Goal: Task Accomplishment & Management: Complete application form

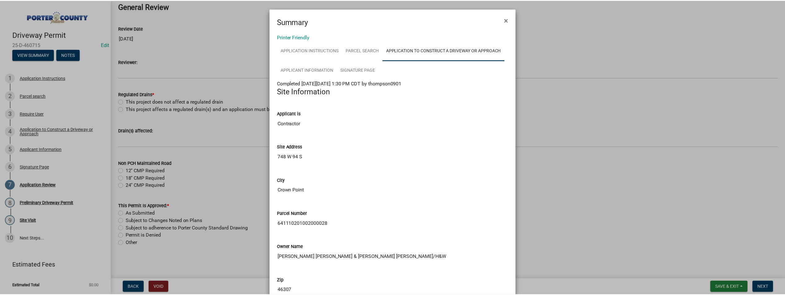
scroll to position [588, 0]
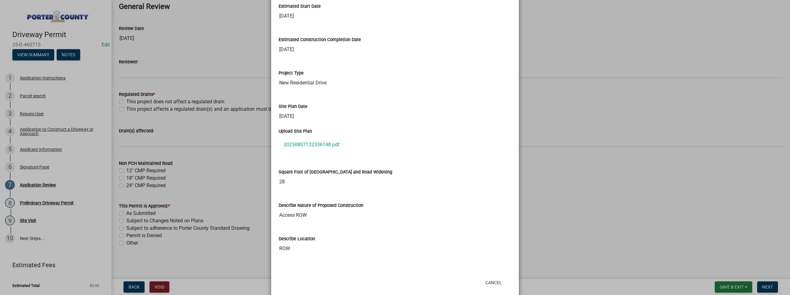
click at [554, 62] on ngb-modal-window "Summary × Printer Friendly Application Instructions Parcel search Application t…" at bounding box center [395, 147] width 790 height 295
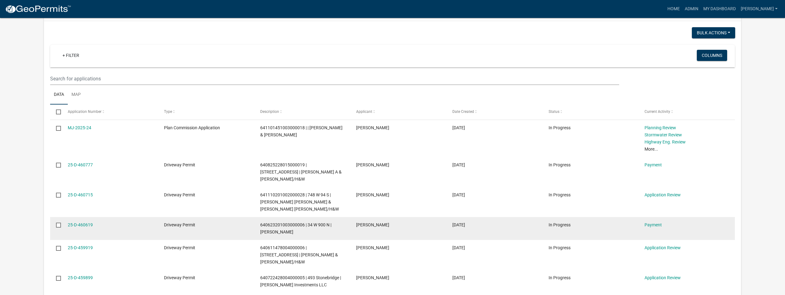
scroll to position [557, 0]
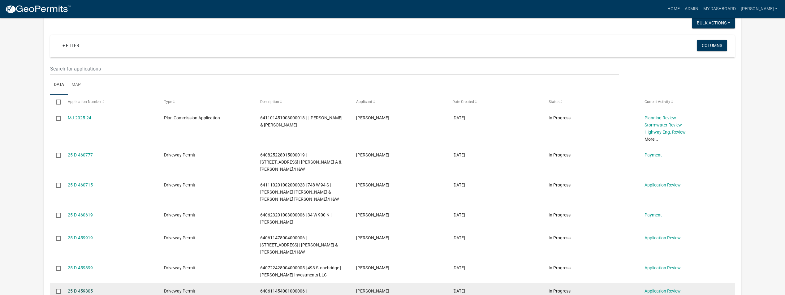
click at [80, 289] on link "25-D-459805" at bounding box center [80, 291] width 25 height 5
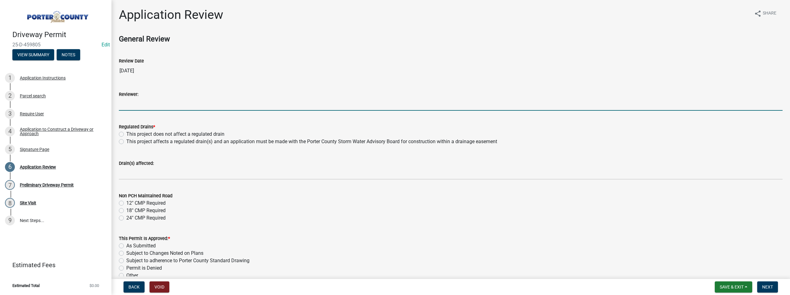
click at [134, 99] on input "Reviewer:" at bounding box center [450, 104] width 663 height 13
click at [40, 53] on button "View Summary" at bounding box center [33, 54] width 42 height 11
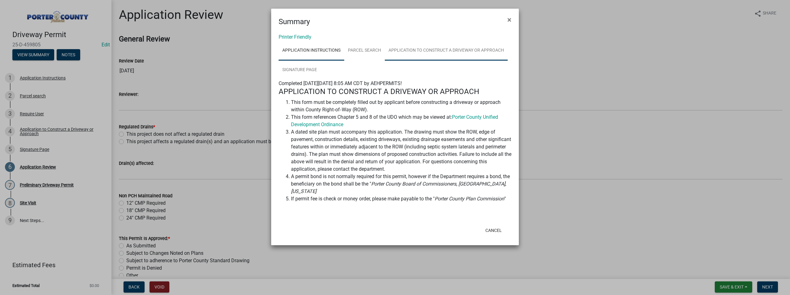
click at [448, 55] on link "Application to Construct a Driveway or Approach" at bounding box center [446, 51] width 123 height 20
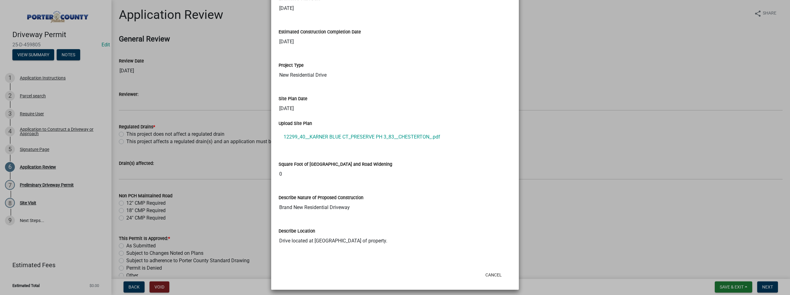
scroll to position [599, 0]
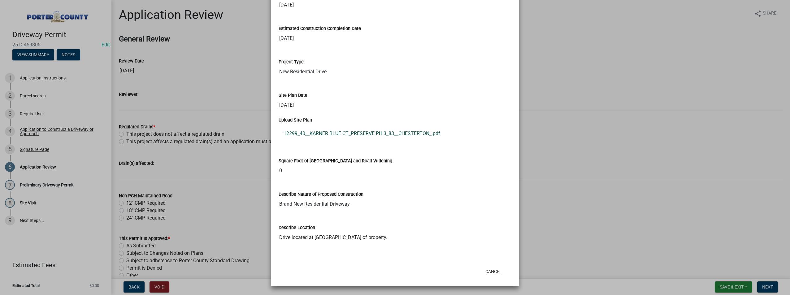
click at [337, 131] on link "12299_40__KARNER BLUE CT_PRESERVE PH 3_83__CHESTERTON_.pdf" at bounding box center [395, 133] width 233 height 15
click at [490, 274] on button "Cancel" at bounding box center [493, 271] width 26 height 11
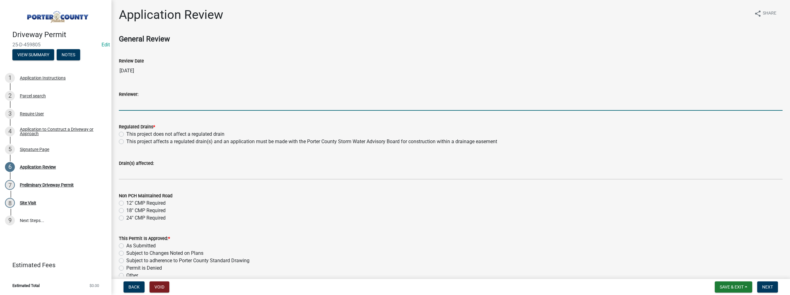
click at [130, 100] on input "Reviewer:" at bounding box center [450, 104] width 663 height 13
type input "[PERSON_NAME]"
click at [126, 134] on label "This project does not affect a regulated drain" at bounding box center [175, 134] width 98 height 7
click at [126, 134] on input "This project does not affect a regulated drain" at bounding box center [128, 133] width 4 height 4
radio input "true"
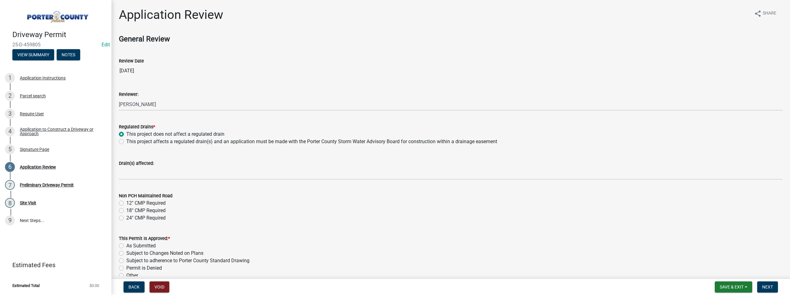
click at [126, 204] on label "12" CMP Required" at bounding box center [145, 203] width 39 height 7
click at [126, 204] on input "12" CMP Required" at bounding box center [128, 202] width 4 height 4
radio input "true"
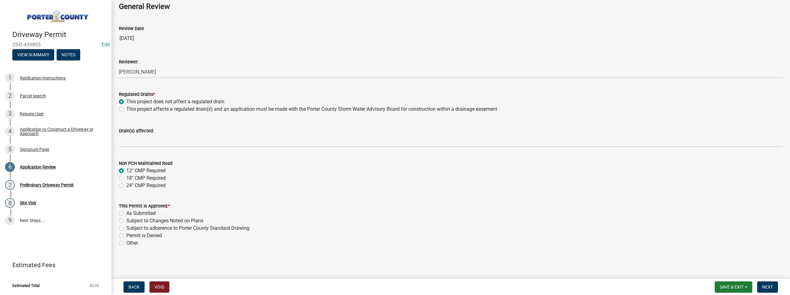
click at [126, 213] on label "As Submitted" at bounding box center [140, 213] width 29 height 7
click at [126, 213] on input "As Submitted" at bounding box center [128, 212] width 4 height 4
radio input "true"
click at [771, 287] on span "Next" at bounding box center [767, 287] width 11 height 5
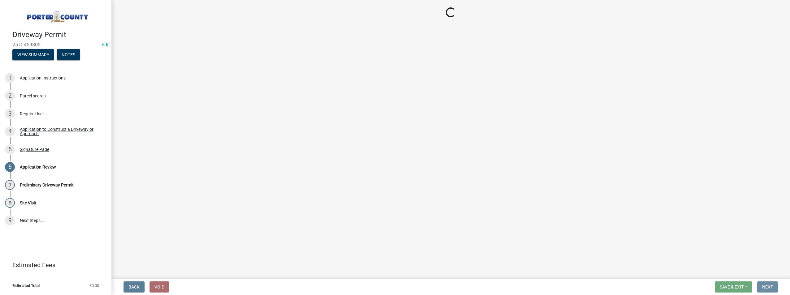
scroll to position [0, 0]
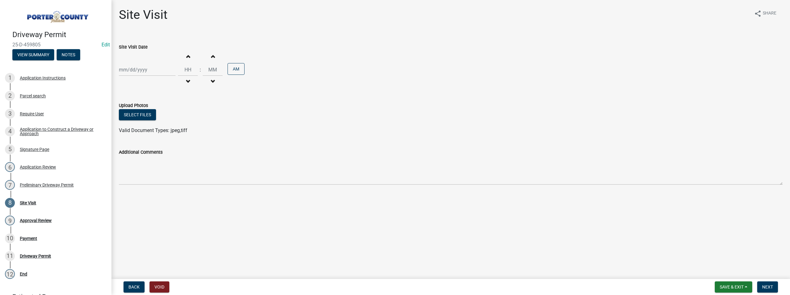
click at [134, 73] on div at bounding box center [147, 69] width 57 height 13
select select "8"
select select "2025"
click at [124, 120] on div "11" at bounding box center [125, 123] width 10 height 10
type input "[DATE]"
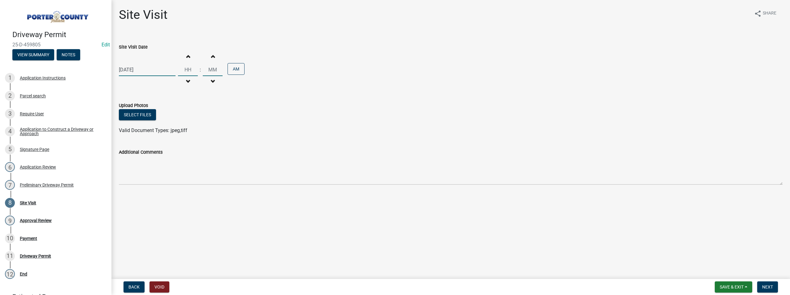
click at [186, 67] on input "Hours" at bounding box center [188, 69] width 20 height 13
type input "09"
type input "00"
click at [762, 285] on span "Next" at bounding box center [767, 287] width 11 height 5
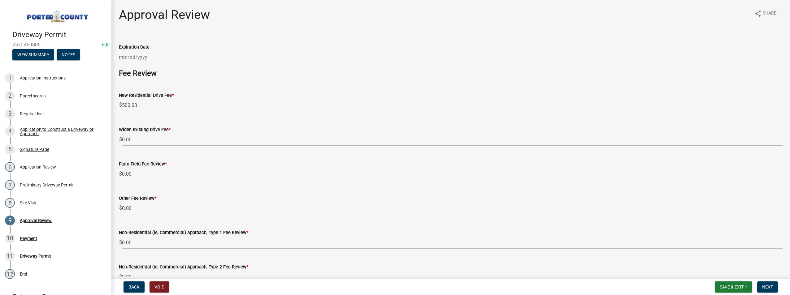
select select "8"
select select "2025"
click at [121, 59] on div "[PERSON_NAME] Feb Mar Apr [PERSON_NAME][DATE] Oct Nov [DATE] 1526 1527 1528 152…" at bounding box center [147, 57] width 57 height 13
click at [125, 108] on div "11" at bounding box center [125, 110] width 10 height 10
type input "[DATE]"
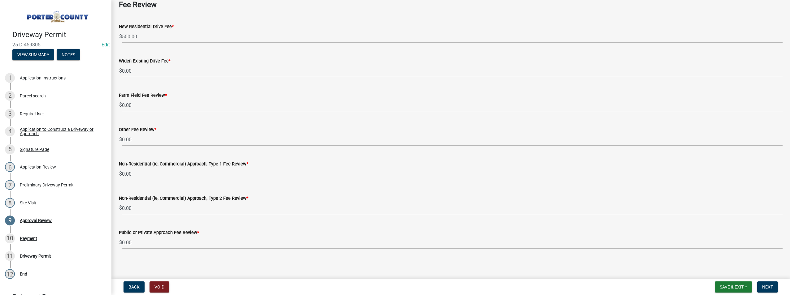
scroll to position [71, 0]
click at [768, 286] on span "Next" at bounding box center [767, 287] width 11 height 5
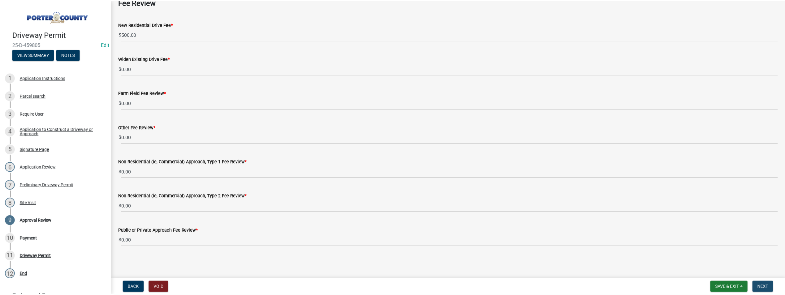
scroll to position [0, 0]
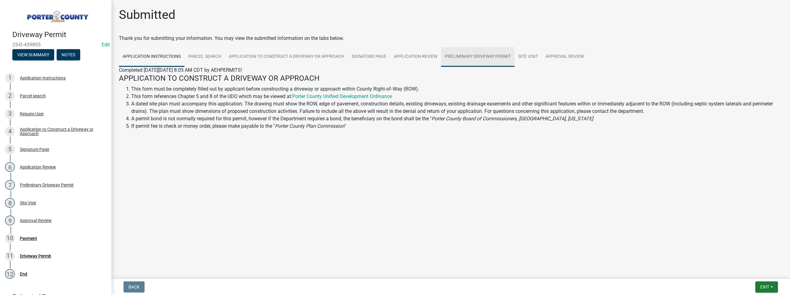
click at [476, 56] on link "Preliminary Driveway Permit" at bounding box center [477, 57] width 73 height 20
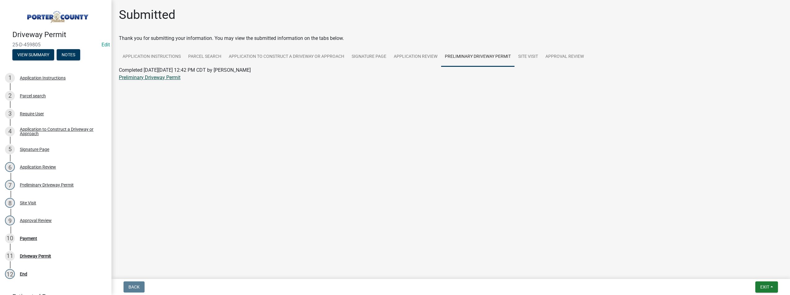
click at [146, 79] on link "Preliminary Driveway Permit" at bounding box center [150, 78] width 62 height 6
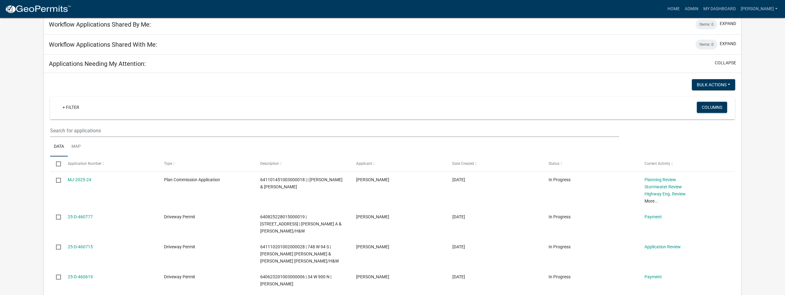
scroll to position [526, 0]
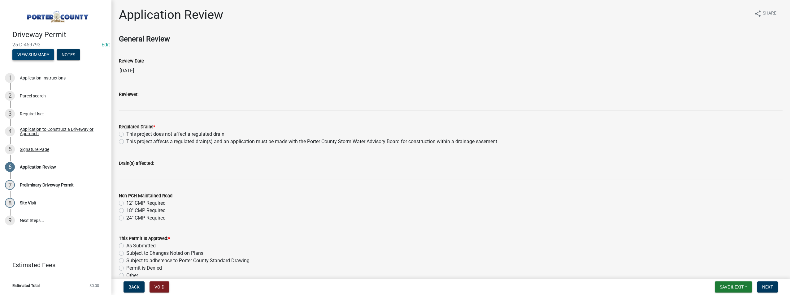
click at [37, 56] on button "View Summary" at bounding box center [33, 54] width 42 height 11
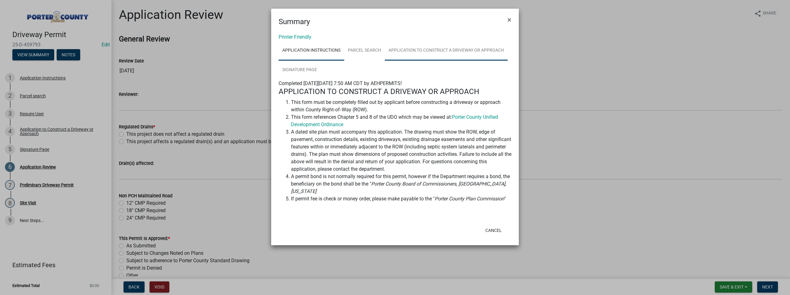
click at [425, 53] on link "Application to Construct a Driveway or Approach" at bounding box center [446, 51] width 123 height 20
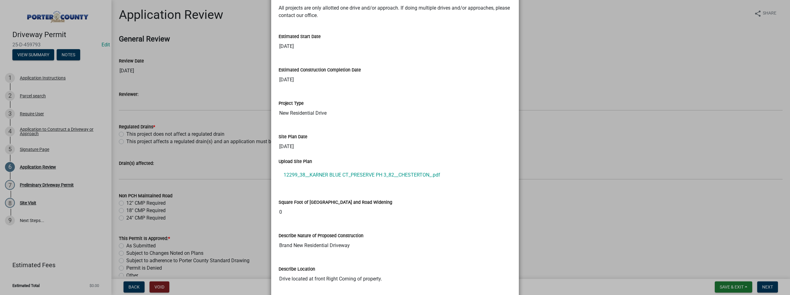
scroll to position [588, 0]
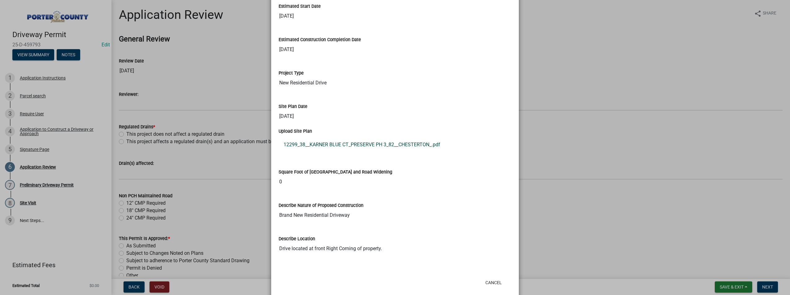
click at [325, 145] on link "12299_38__KARNER BLUE CT_PRESERVE PH 3_82__CHESTERTON_.pdf" at bounding box center [395, 144] width 233 height 15
click at [230, 101] on ngb-modal-window "Summary × Printer Friendly Application Instructions Parcel search Application t…" at bounding box center [395, 147] width 790 height 295
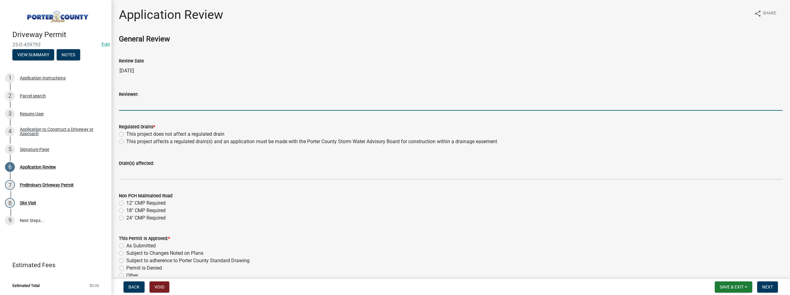
click at [140, 105] on input "Reviewer:" at bounding box center [450, 104] width 663 height 13
type input "[PERSON_NAME]"
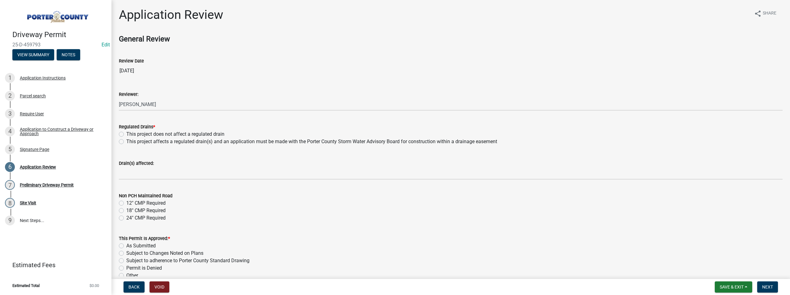
click at [124, 132] on div "This project does not affect a regulated drain" at bounding box center [450, 134] width 663 height 7
click at [126, 134] on label "This project does not affect a regulated drain" at bounding box center [175, 134] width 98 height 7
click at [126, 134] on input "This project does not affect a regulated drain" at bounding box center [128, 133] width 4 height 4
radio input "true"
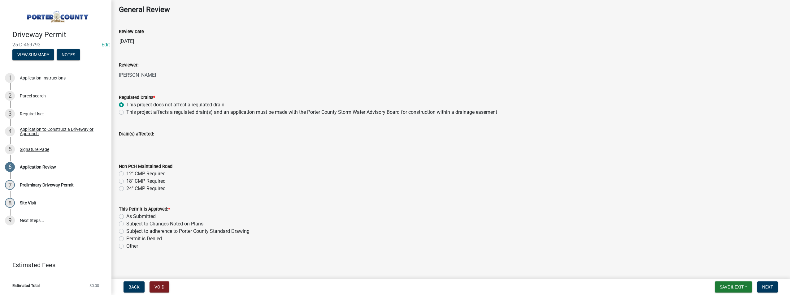
scroll to position [32, 0]
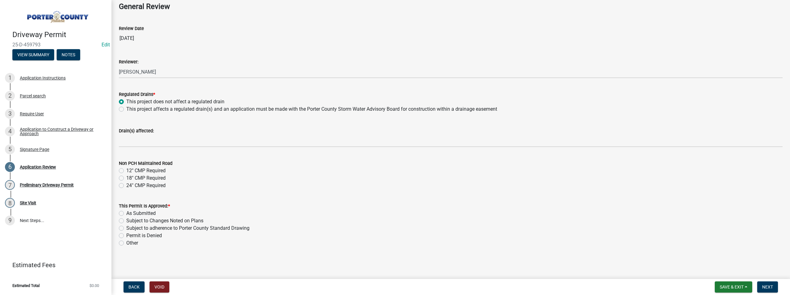
click at [126, 172] on label "12" CMP Required" at bounding box center [145, 170] width 39 height 7
click at [126, 171] on input "12" CMP Required" at bounding box center [128, 169] width 4 height 4
radio input "true"
click at [126, 215] on label "As Submitted" at bounding box center [140, 213] width 29 height 7
click at [126, 214] on input "As Submitted" at bounding box center [128, 212] width 4 height 4
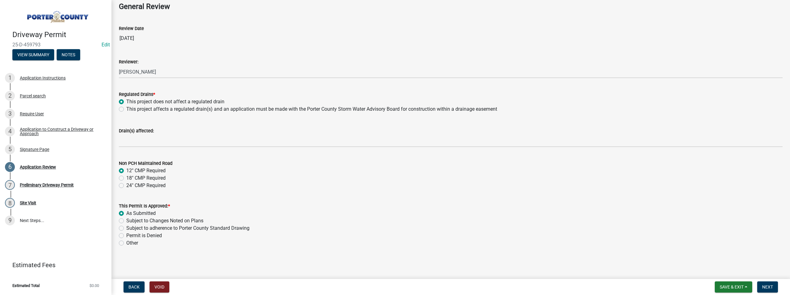
radio input "true"
click at [764, 283] on button "Next" at bounding box center [767, 287] width 21 height 11
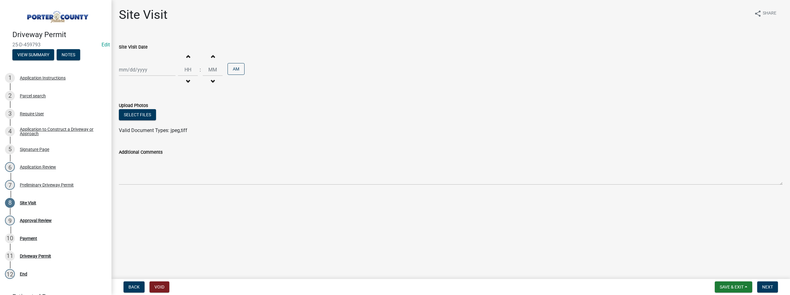
click at [134, 72] on div at bounding box center [147, 69] width 57 height 13
select select "8"
select select "2025"
click at [126, 121] on div "11" at bounding box center [125, 123] width 10 height 10
type input "[DATE]"
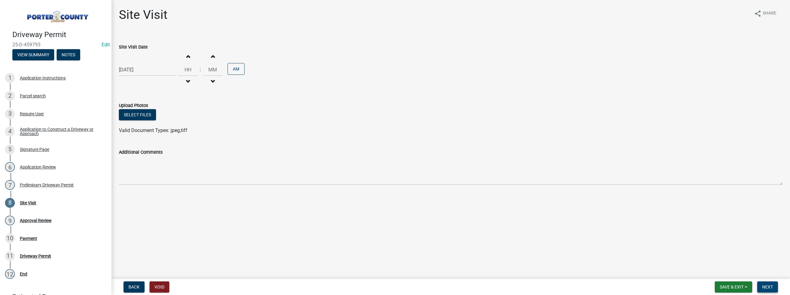
click at [769, 288] on span "Next" at bounding box center [767, 287] width 11 height 5
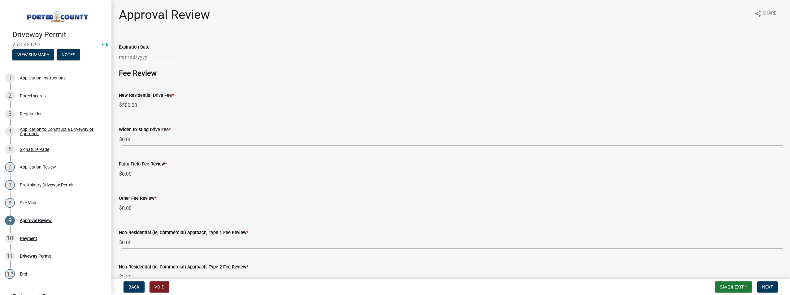
click at [127, 52] on div at bounding box center [147, 57] width 57 height 13
select select "8"
select select "2025"
click at [120, 110] on div "11" at bounding box center [125, 110] width 10 height 10
type input "[DATE]"
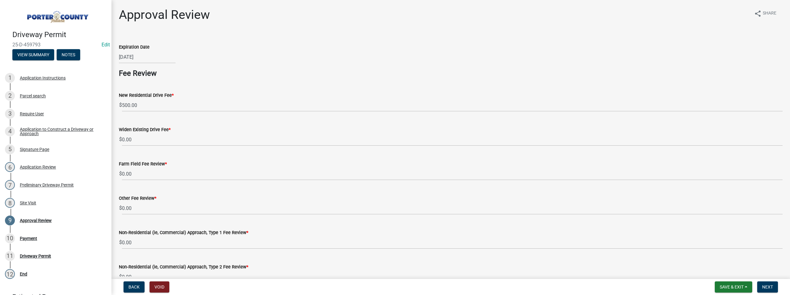
select select "8"
select select "2025"
click at [148, 56] on div "[DATE] [PERSON_NAME] Apr May Jun [DATE] Aug Sep Oct Nov [DATE] 1526 1527 1528 1…" at bounding box center [147, 57] width 57 height 13
click at [147, 47] on label "Expiration Date" at bounding box center [134, 47] width 31 height 4
click at [147, 51] on input "[DATE]" at bounding box center [147, 57] width 57 height 13
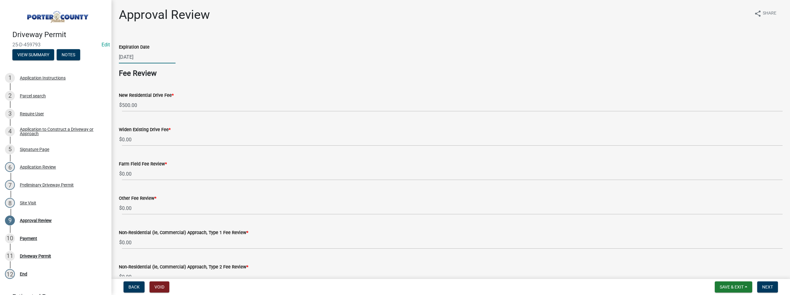
type input "[DATE]"
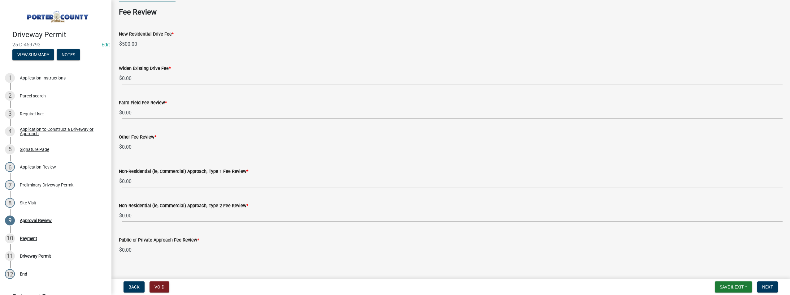
scroll to position [71, 0]
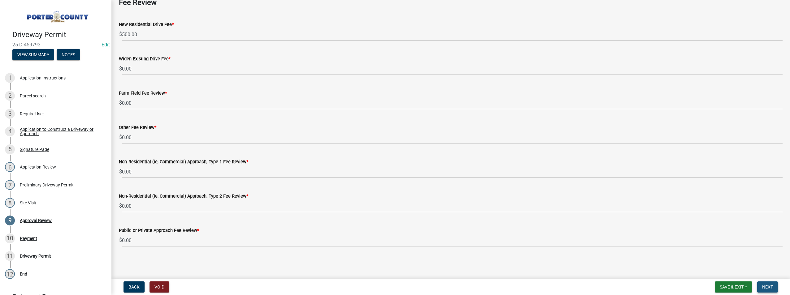
click at [766, 287] on span "Next" at bounding box center [767, 287] width 11 height 5
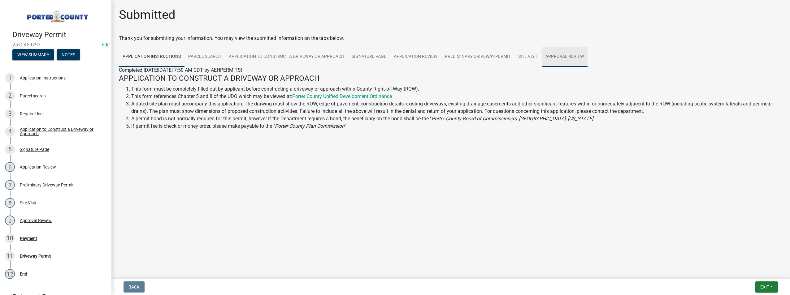
click at [572, 57] on link "Approval Review" at bounding box center [565, 57] width 46 height 20
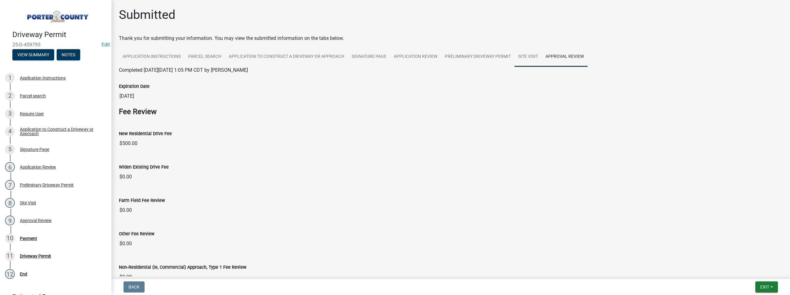
click at [526, 56] on link "Site Visit" at bounding box center [527, 57] width 27 height 20
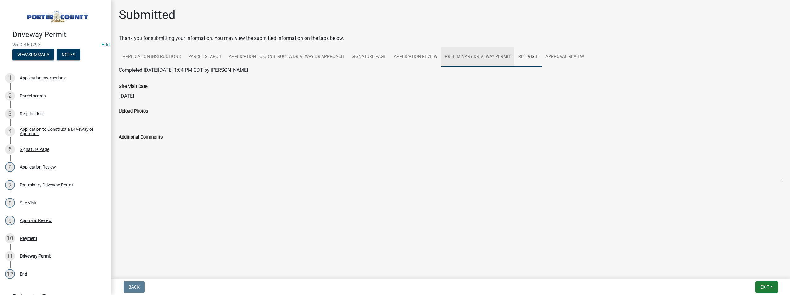
click at [468, 59] on link "Preliminary Driveway Permit" at bounding box center [477, 57] width 73 height 20
click at [166, 79] on link "Preliminary Driveway Permit" at bounding box center [150, 78] width 62 height 6
